Goal: Obtain resource: Download file/media

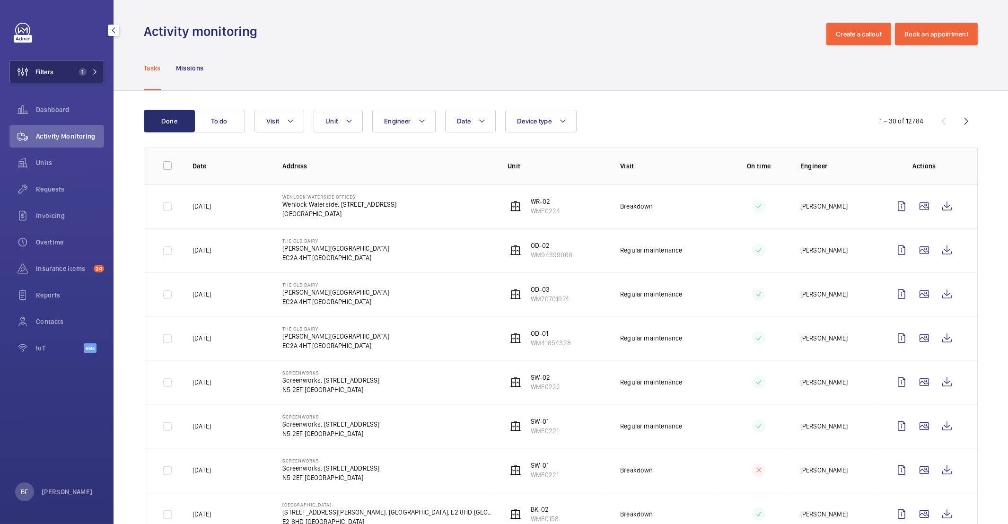
click at [76, 69] on span "1" at bounding box center [80, 72] width 11 height 8
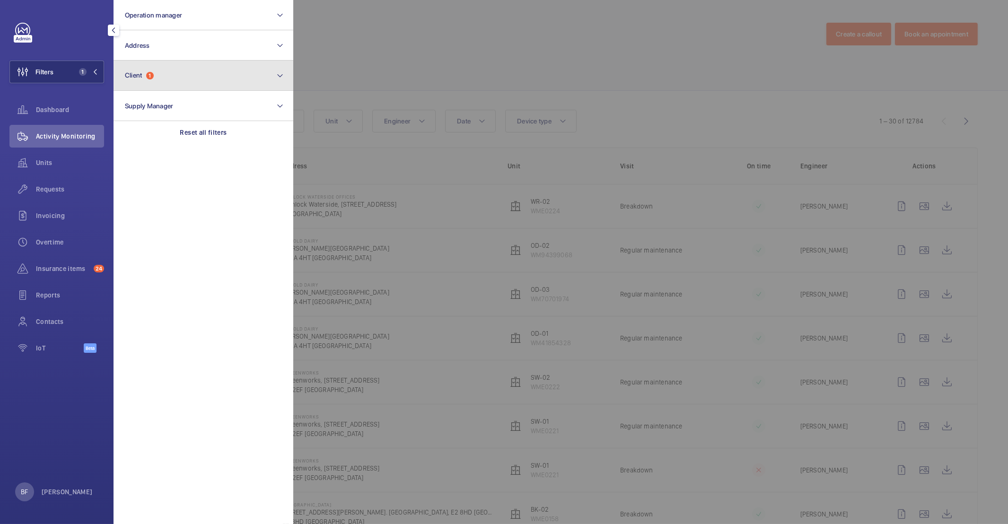
click at [183, 86] on button "Client 1" at bounding box center [203, 76] width 180 height 30
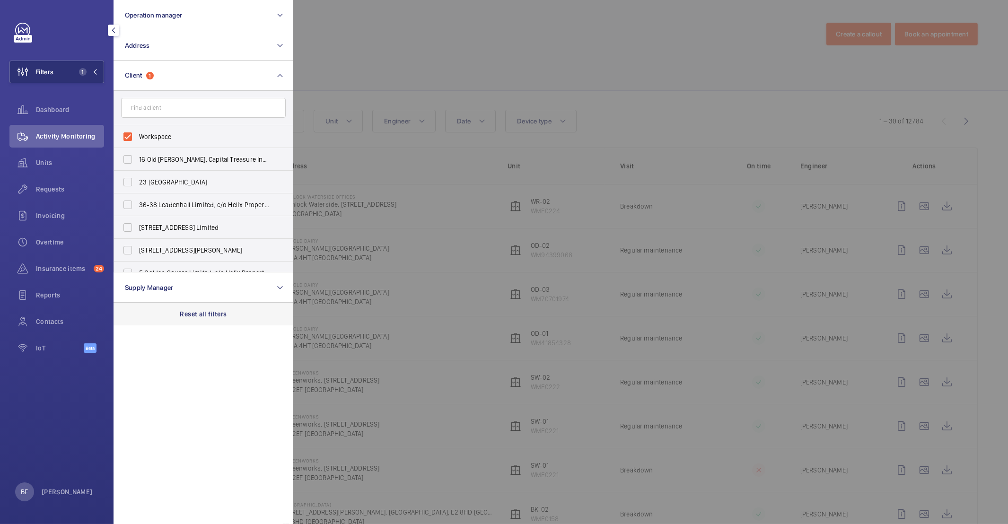
click at [211, 314] on p "Reset all filters" at bounding box center [203, 313] width 47 height 9
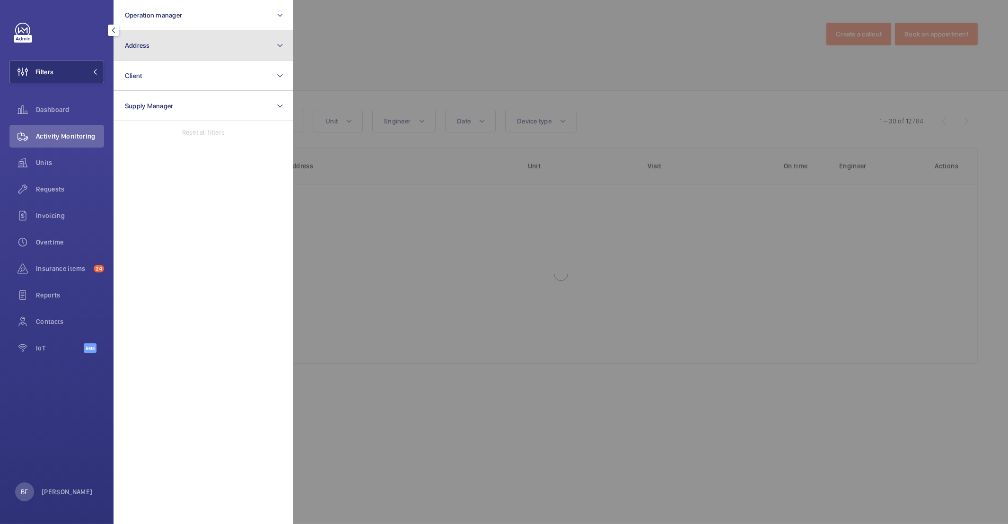
click at [174, 50] on button "Address" at bounding box center [203, 45] width 180 height 30
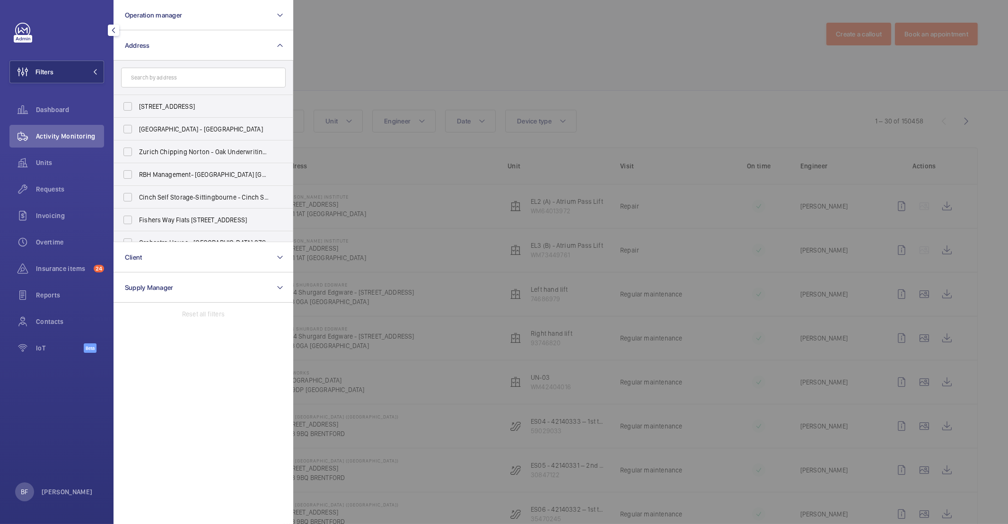
click at [175, 76] on input "text" at bounding box center [203, 78] width 165 height 20
type input "l"
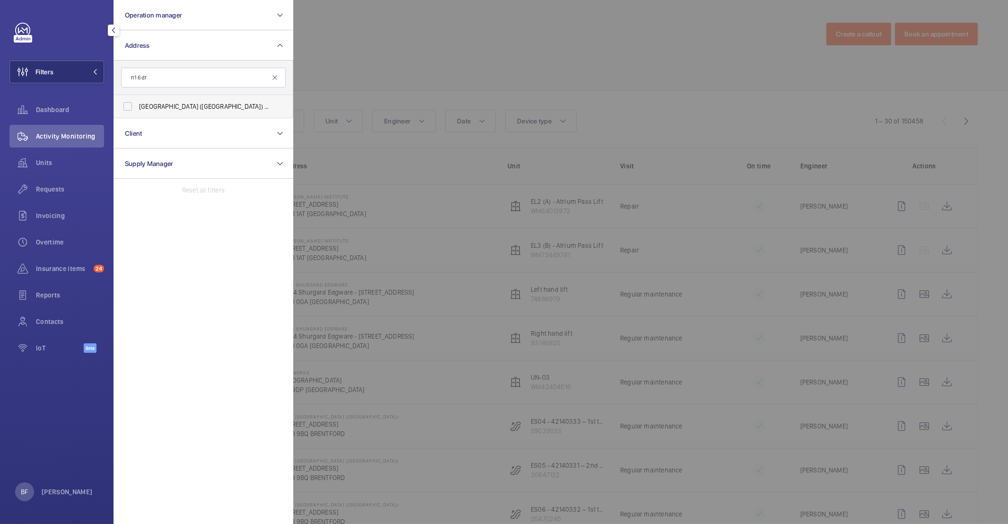
type input "n1 6dr"
click at [188, 96] on label "PI [GEOGRAPHIC_DATA] ([GEOGRAPHIC_DATA]) - [STREET_ADDRESS]" at bounding box center [196, 106] width 165 height 23
click at [137, 97] on input "PI [GEOGRAPHIC_DATA] ([GEOGRAPHIC_DATA]) - [STREET_ADDRESS]" at bounding box center [127, 106] width 19 height 19
checkbox input "true"
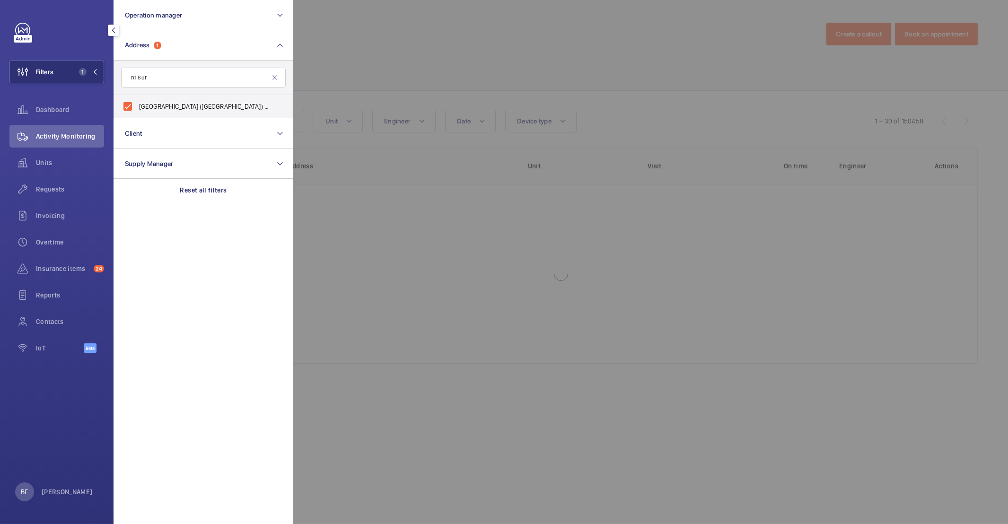
click at [487, 69] on div at bounding box center [797, 262] width 1008 height 524
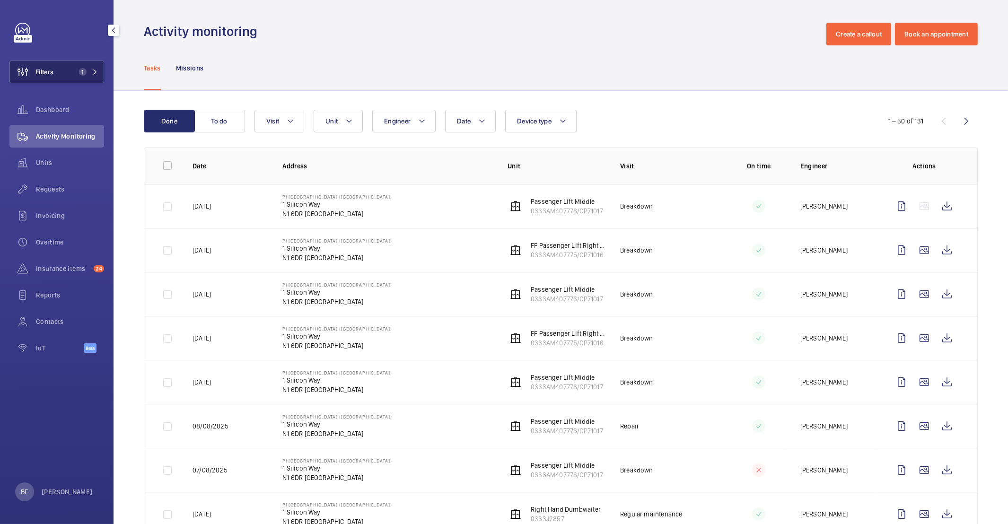
click at [79, 77] on button "Filters 1" at bounding box center [56, 72] width 95 height 23
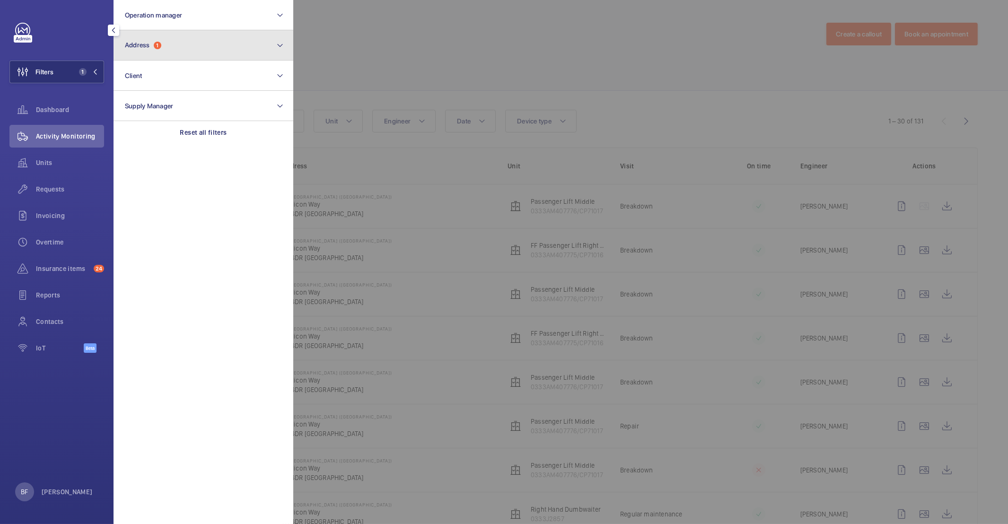
click at [186, 47] on button "Address 1" at bounding box center [203, 45] width 180 height 30
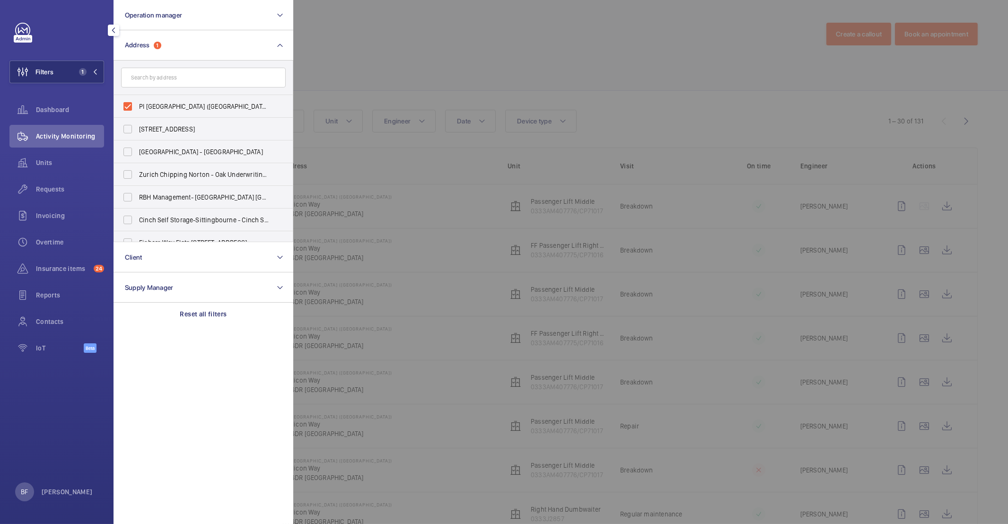
click at [391, 67] on div at bounding box center [797, 262] width 1008 height 524
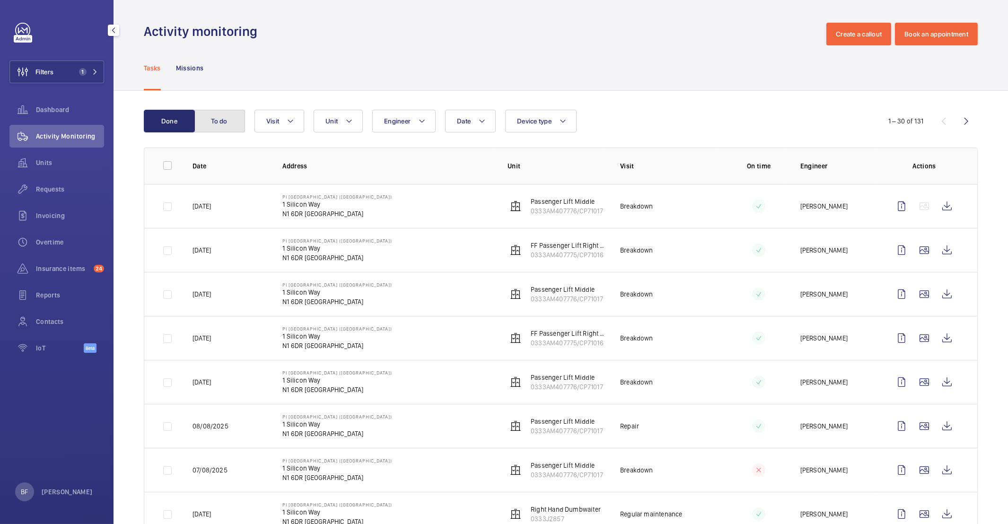
click at [226, 128] on button "To do" at bounding box center [219, 121] width 51 height 23
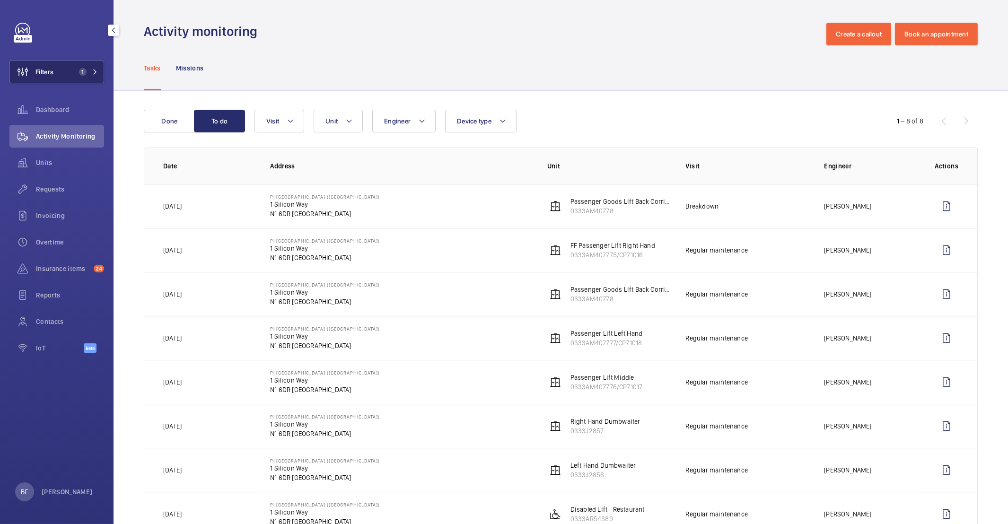
click at [89, 67] on button "Filters 1" at bounding box center [56, 72] width 95 height 23
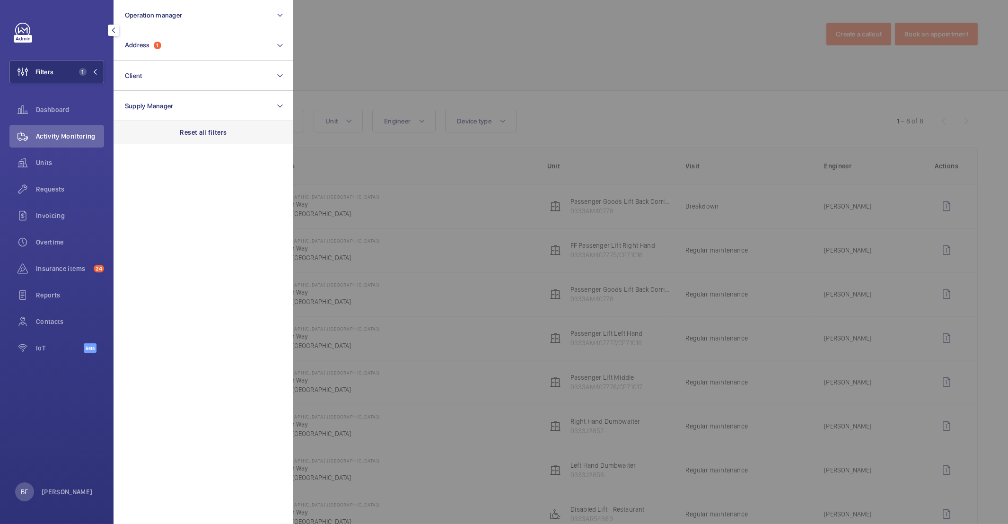
click at [218, 129] on p "Reset all filters" at bounding box center [203, 132] width 47 height 9
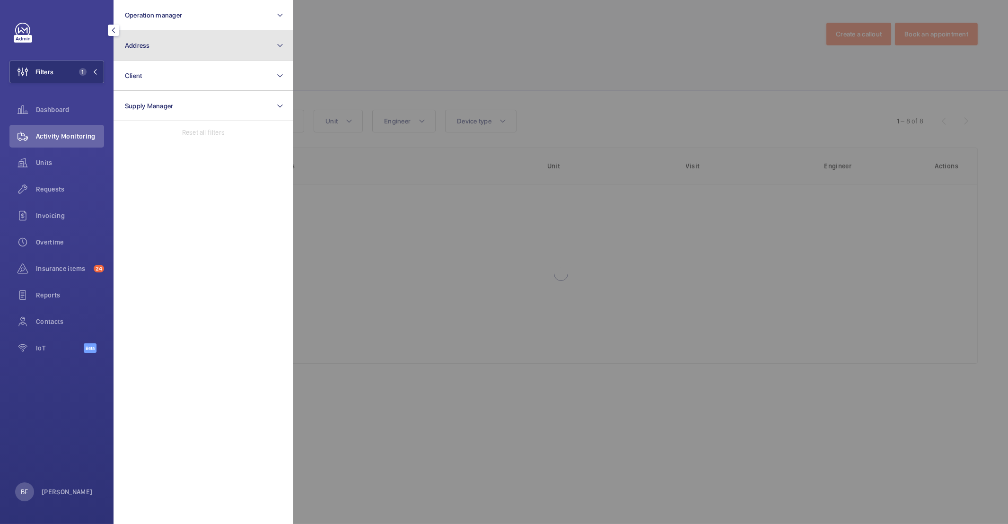
click at [174, 40] on button "Address" at bounding box center [203, 45] width 180 height 30
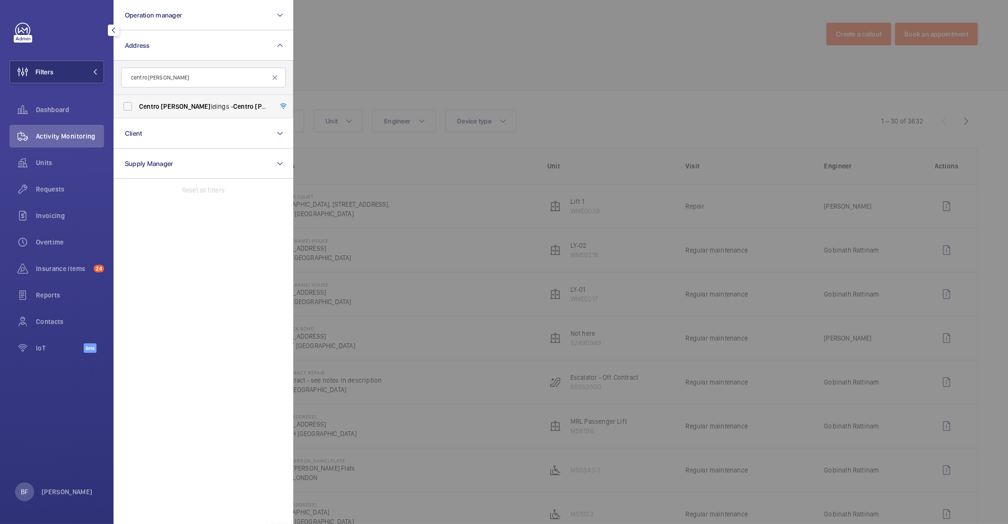
type input "centro [PERSON_NAME]"
click at [183, 112] on label "Centro [PERSON_NAME] ldings - Centro [PERSON_NAME] ldings, [STREET_ADDRESS][PER…" at bounding box center [196, 106] width 165 height 23
click at [137, 112] on input "Centro [PERSON_NAME] ldings - Centro [PERSON_NAME] ldings, [STREET_ADDRESS][PER…" at bounding box center [127, 106] width 19 height 19
checkbox input "true"
click at [420, 75] on div at bounding box center [797, 262] width 1008 height 524
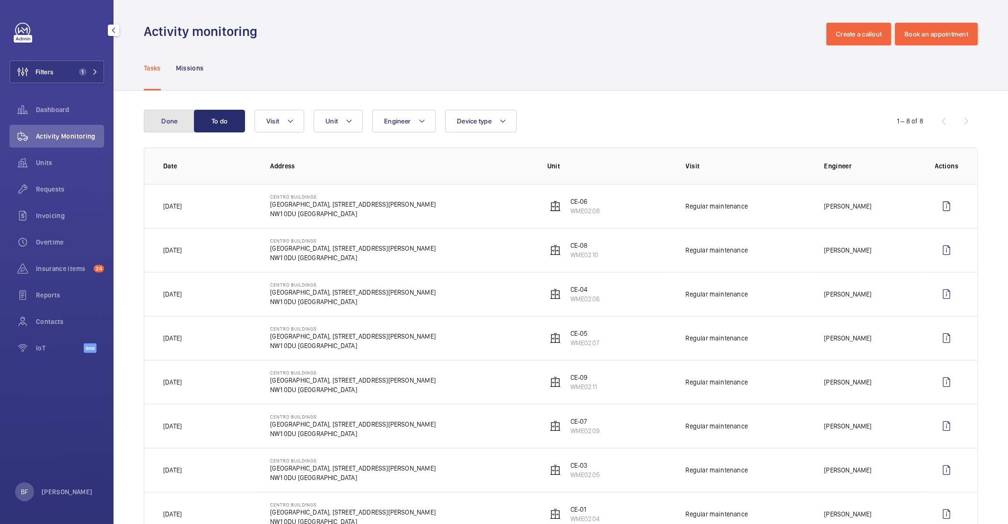
click at [175, 118] on button "Done" at bounding box center [169, 121] width 51 height 23
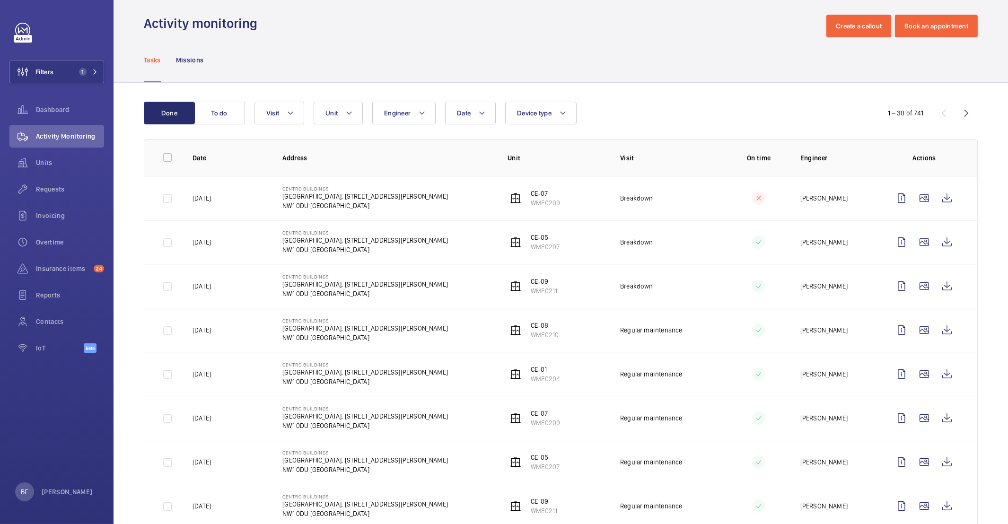
scroll to position [10, 0]
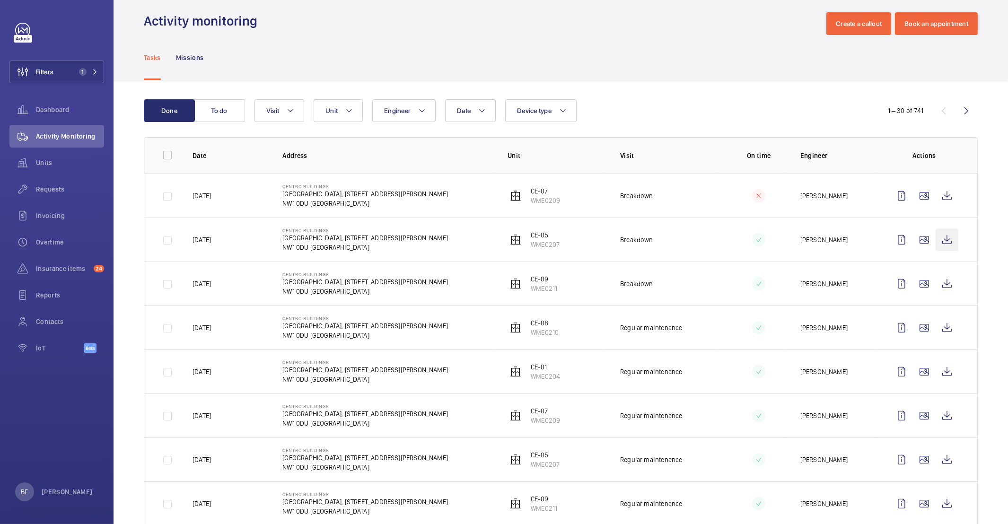
click at [943, 240] on wm-front-icon-button at bounding box center [946, 239] width 23 height 23
